Goal: Find contact information: Find contact information

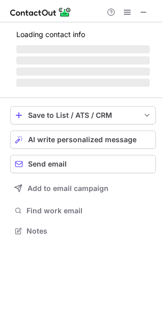
scroll to position [247, 162]
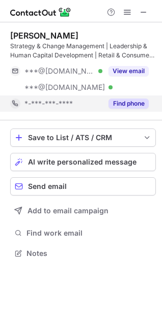
click at [134, 99] on button "Find phone" at bounding box center [128, 104] width 40 height 10
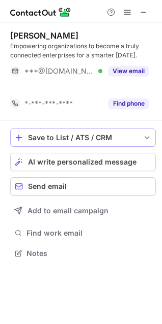
scroll to position [230, 162]
